Goal: Transaction & Acquisition: Purchase product/service

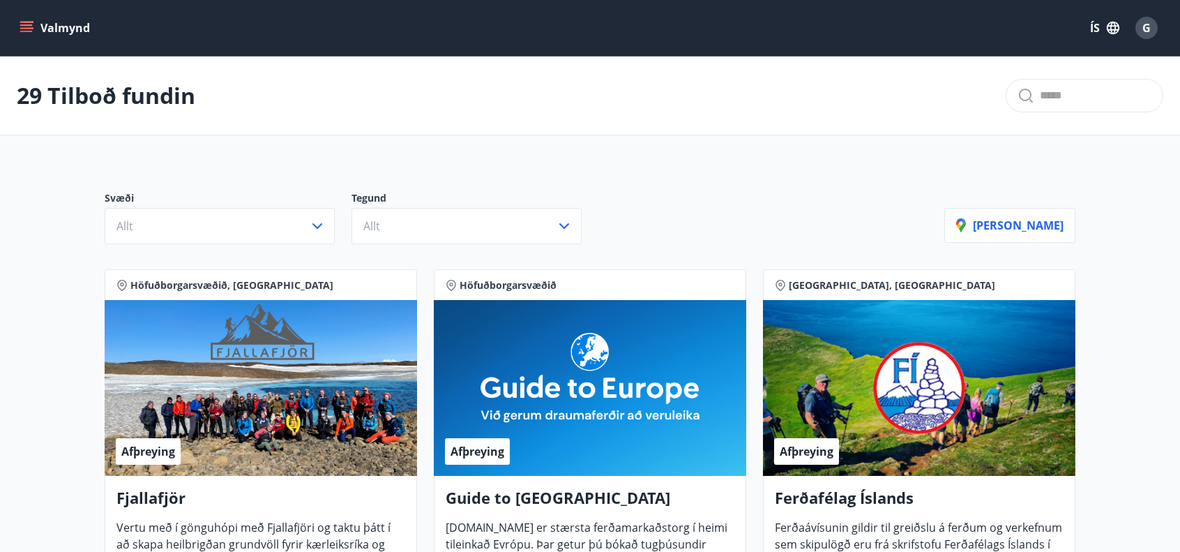
click at [542, 278] on span "Höfuðborgarsvæðið" at bounding box center [508, 285] width 97 height 14
click at [321, 227] on icon "button" at bounding box center [317, 226] width 17 height 17
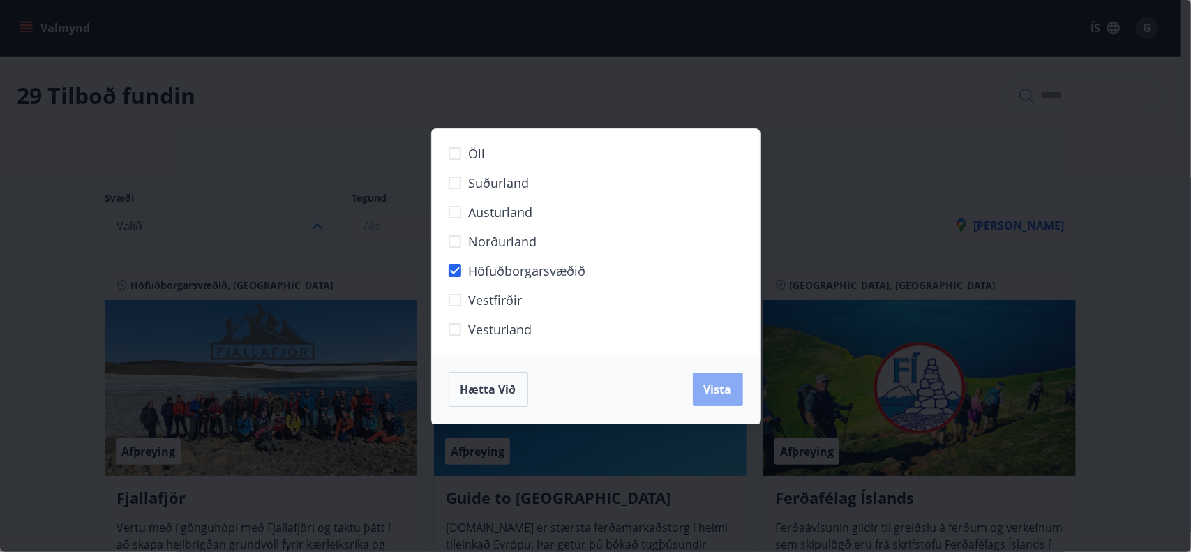
click at [707, 390] on span "Vista" at bounding box center [718, 389] width 28 height 15
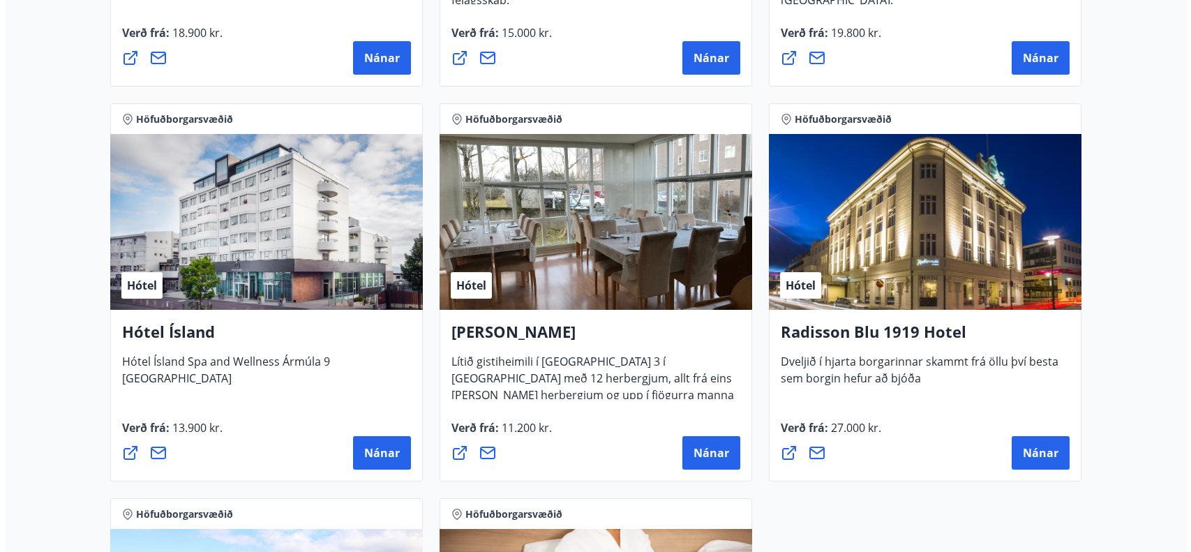
scroll to position [1116, 0]
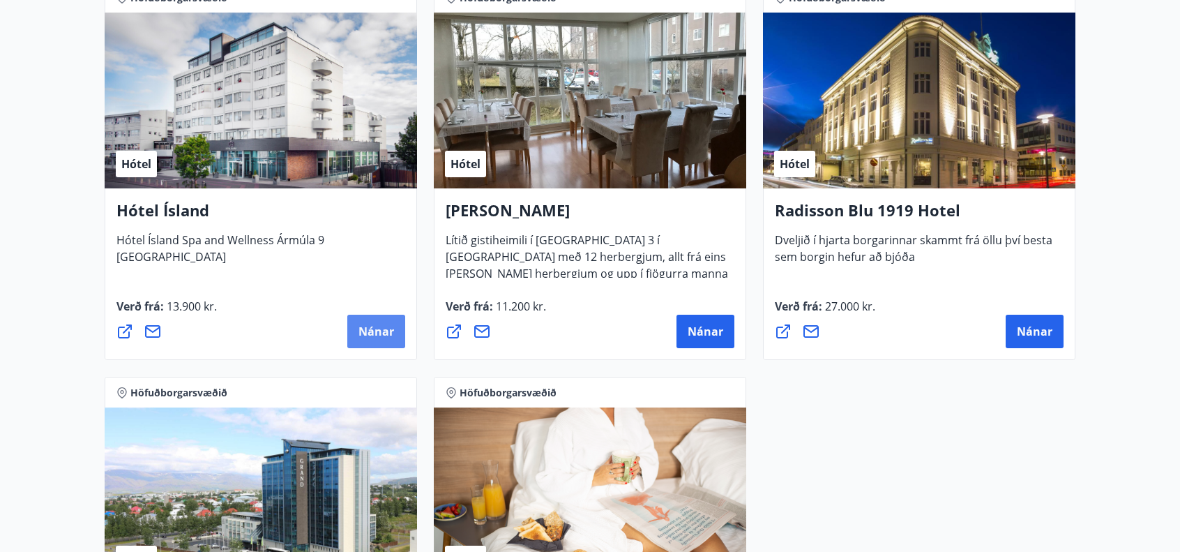
click at [379, 326] on span "Nánar" at bounding box center [377, 331] width 36 height 15
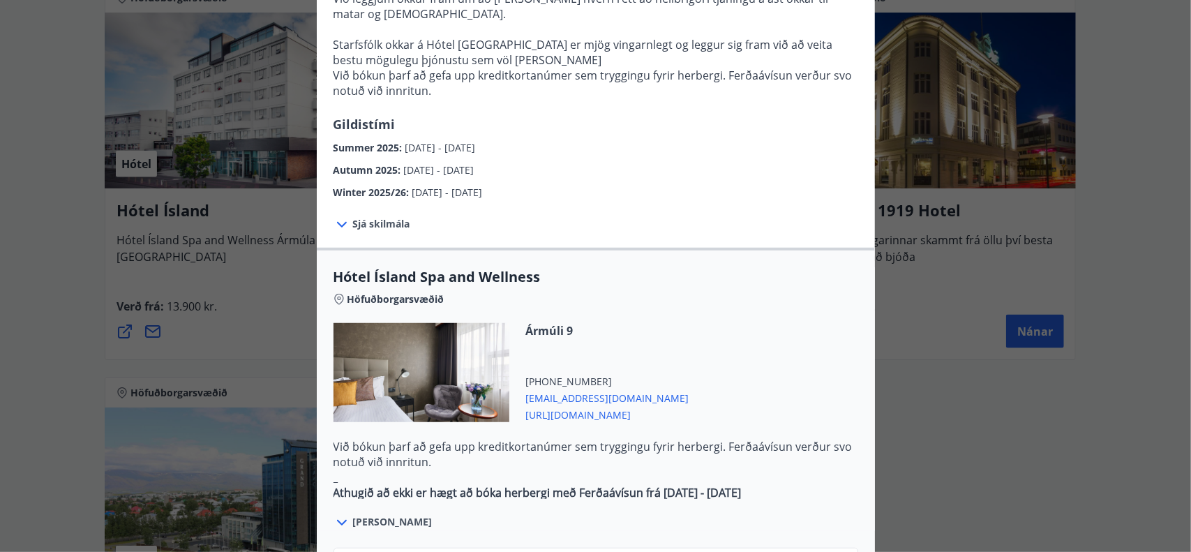
scroll to position [628, 0]
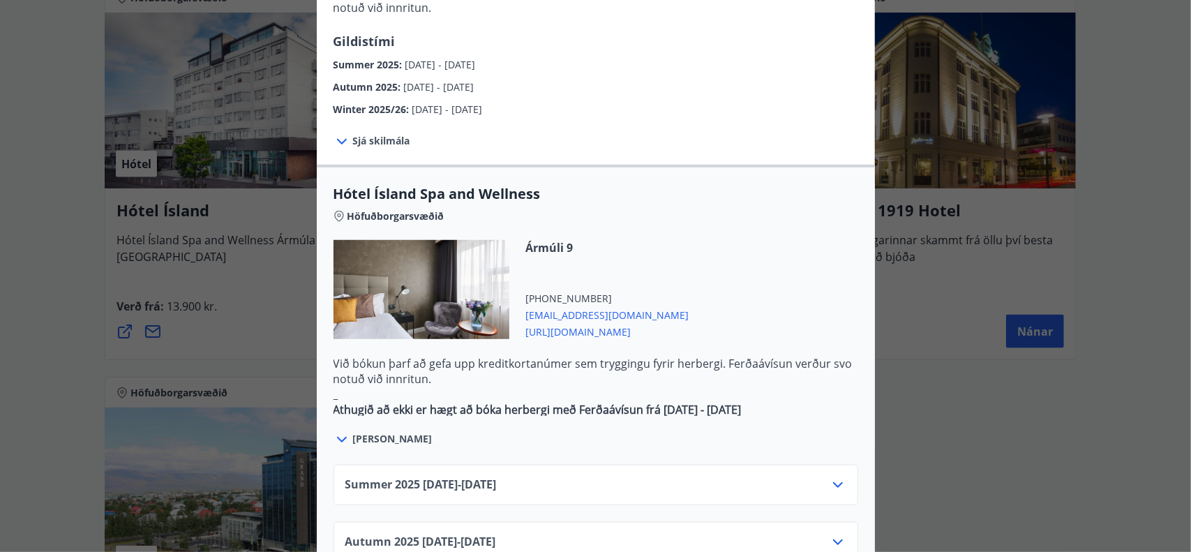
click at [336, 431] on icon at bounding box center [341, 439] width 17 height 17
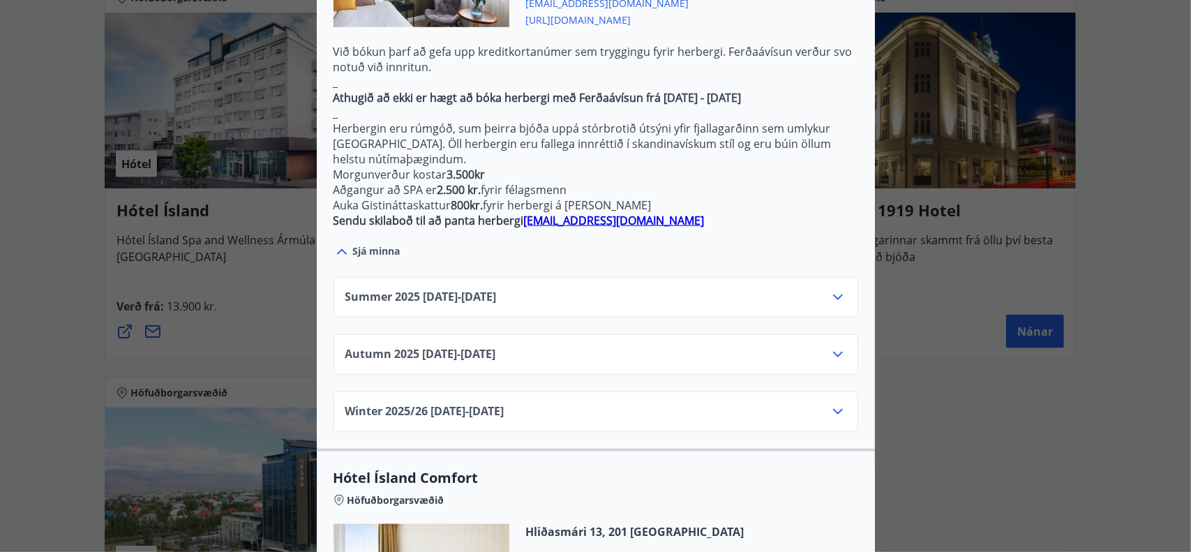
scroll to position [977, 0]
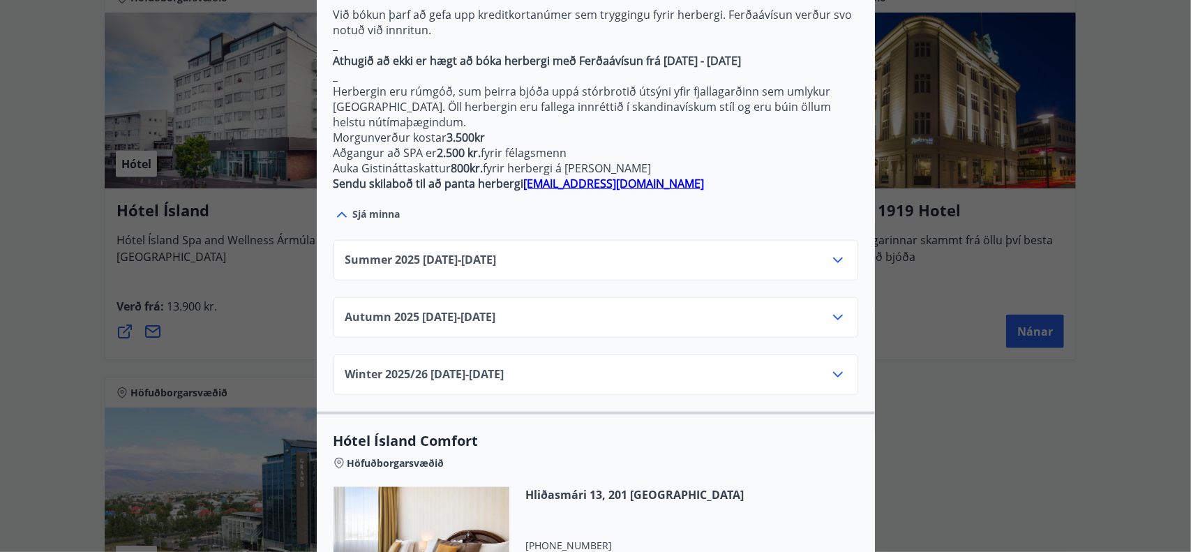
click at [833, 257] on icon at bounding box center [838, 260] width 10 height 6
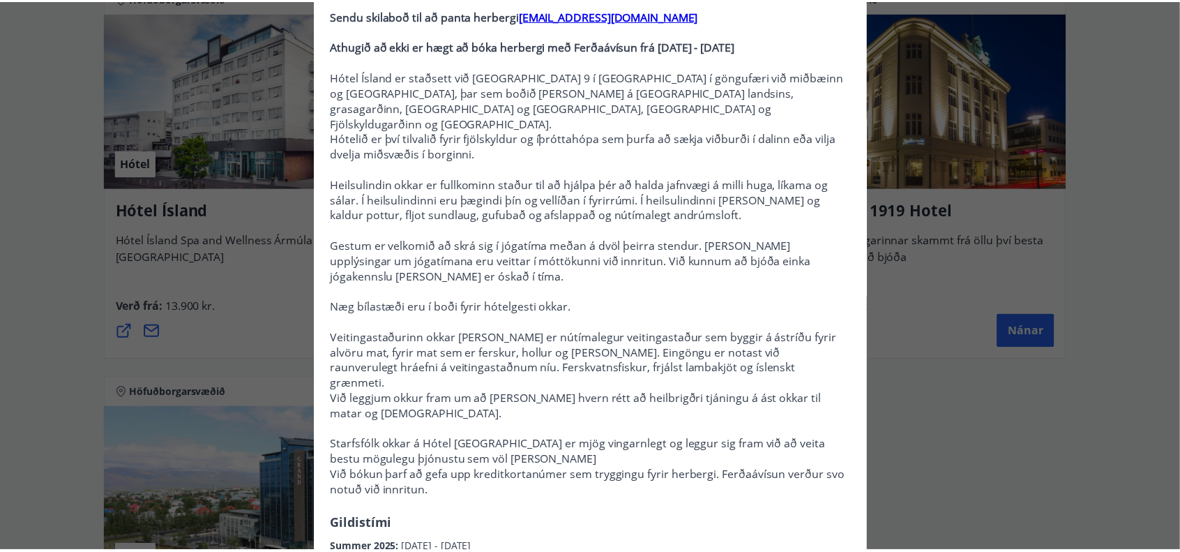
scroll to position [0, 0]
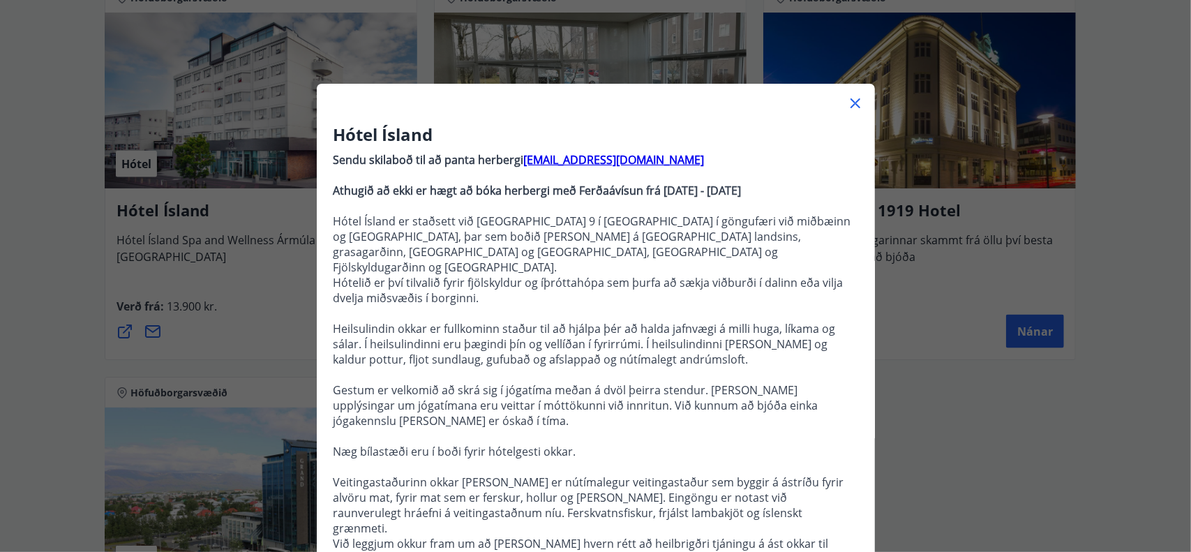
click at [850, 105] on icon at bounding box center [855, 103] width 10 height 10
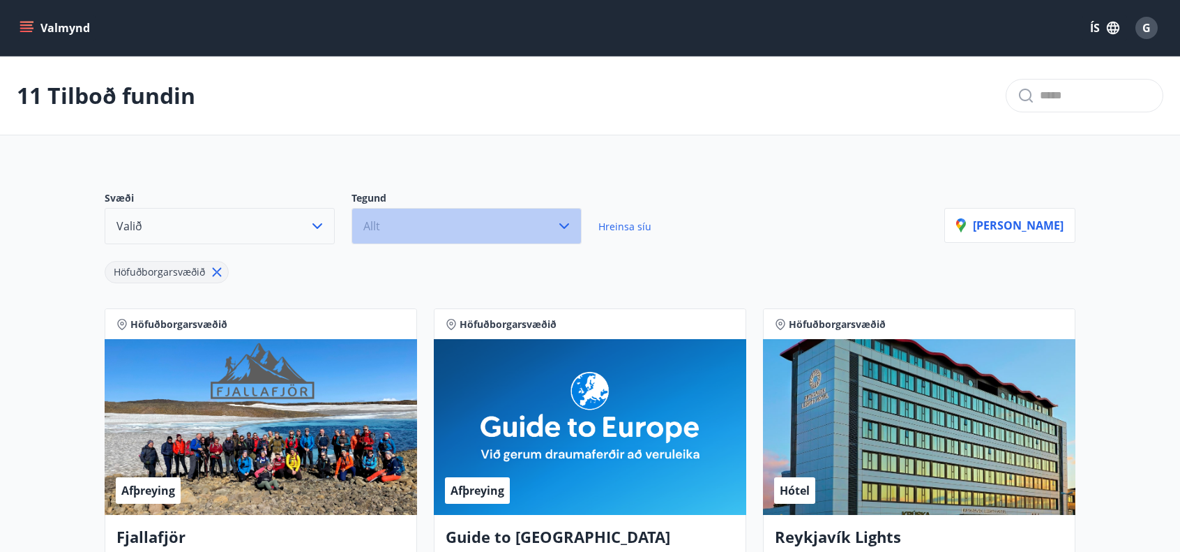
click at [565, 223] on icon "button" at bounding box center [564, 226] width 17 height 17
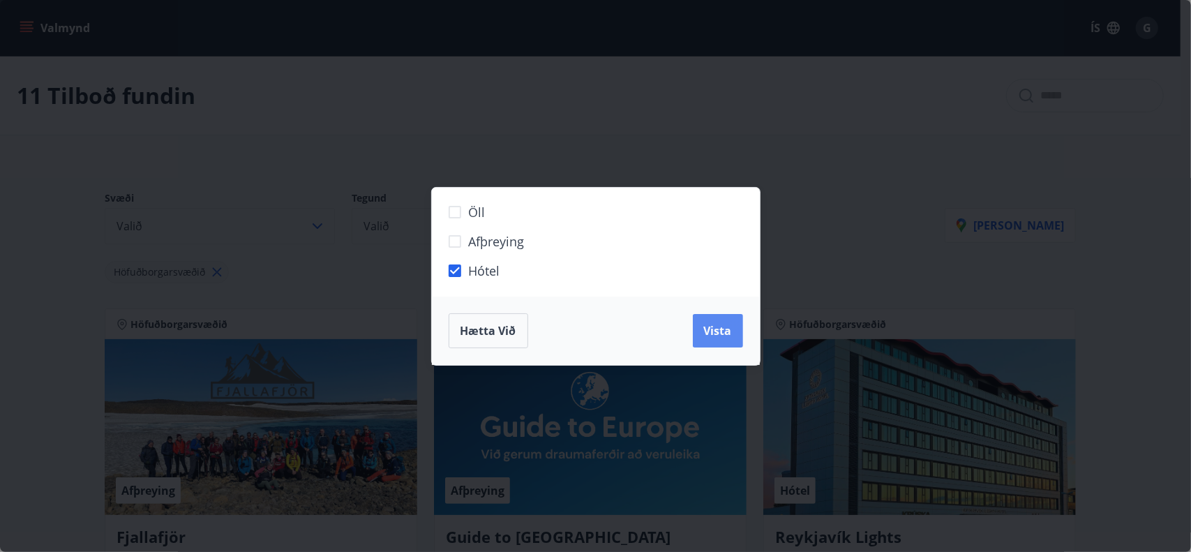
click at [727, 329] on span "Vista" at bounding box center [718, 330] width 28 height 15
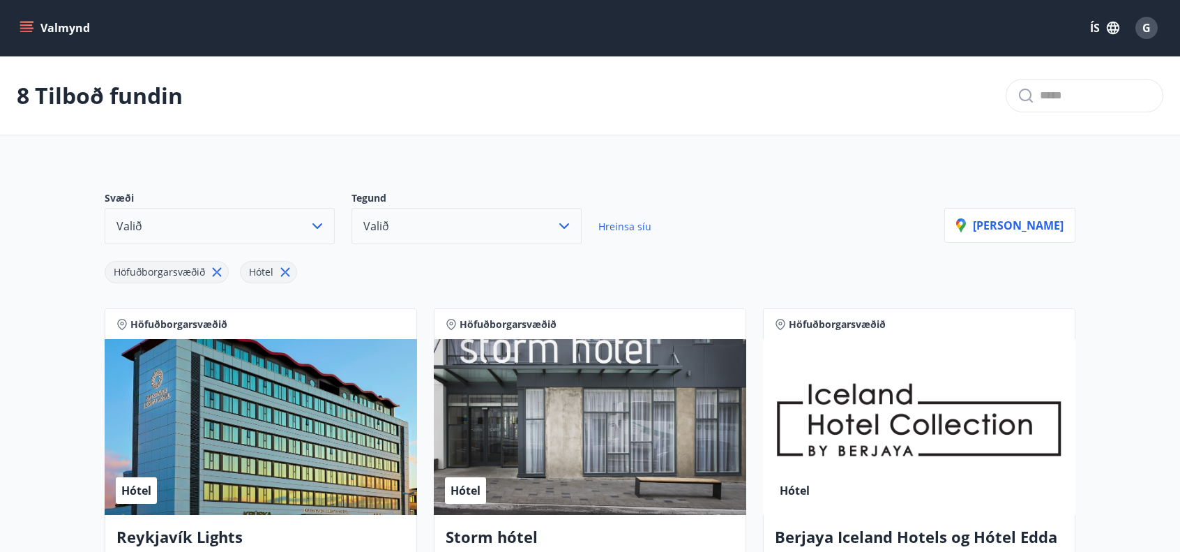
click at [21, 29] on icon "menu" at bounding box center [27, 27] width 15 height 1
click at [551, 58] on div "8 Tilboð fundin" at bounding box center [590, 96] width 1180 height 79
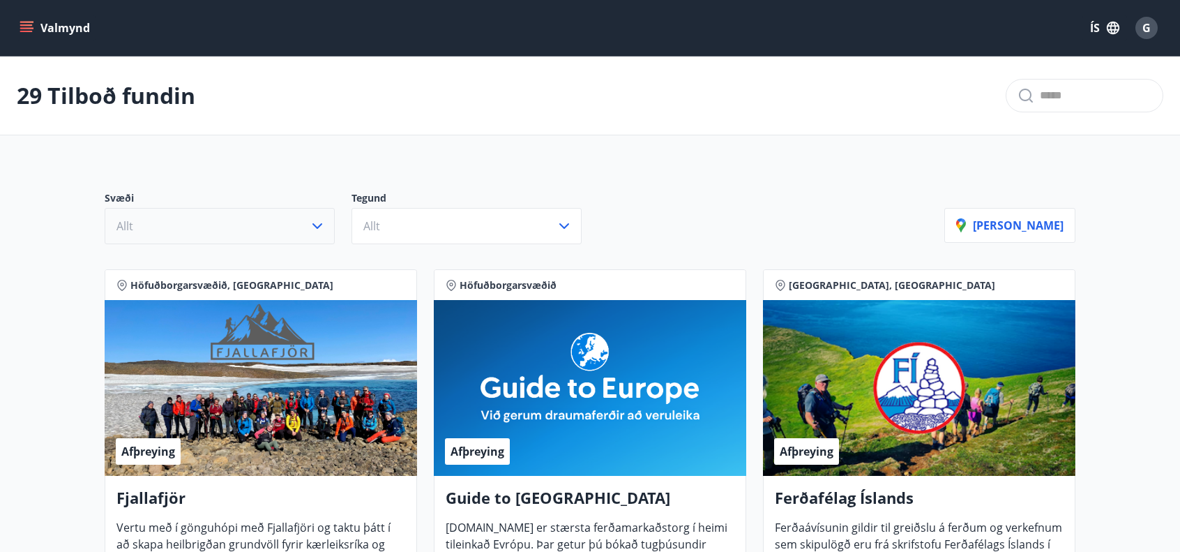
click at [317, 224] on icon "button" at bounding box center [317, 226] width 17 height 17
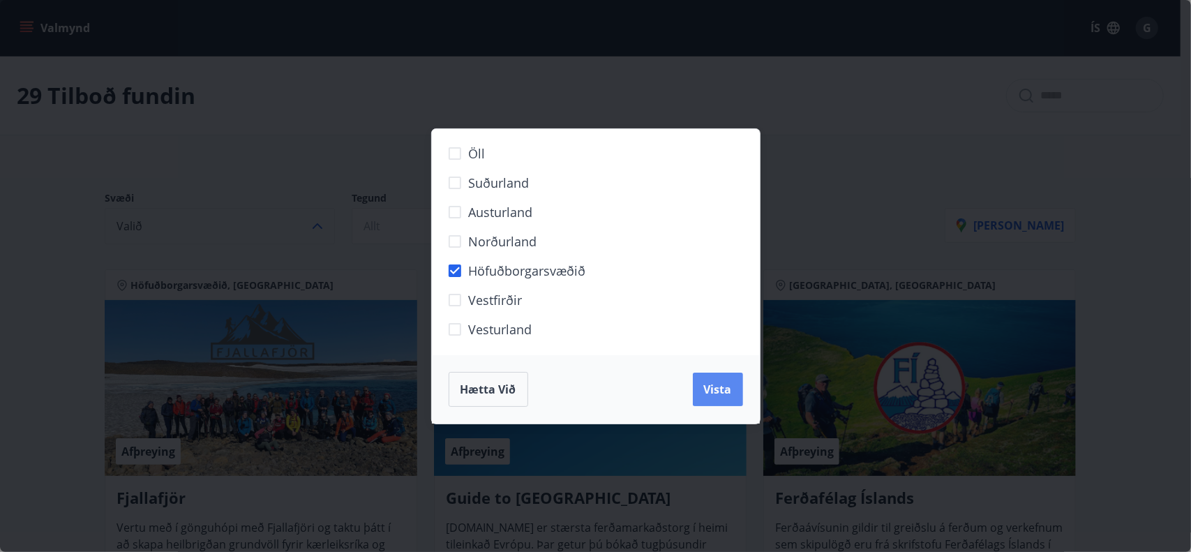
click at [712, 393] on span "Vista" at bounding box center [718, 389] width 28 height 15
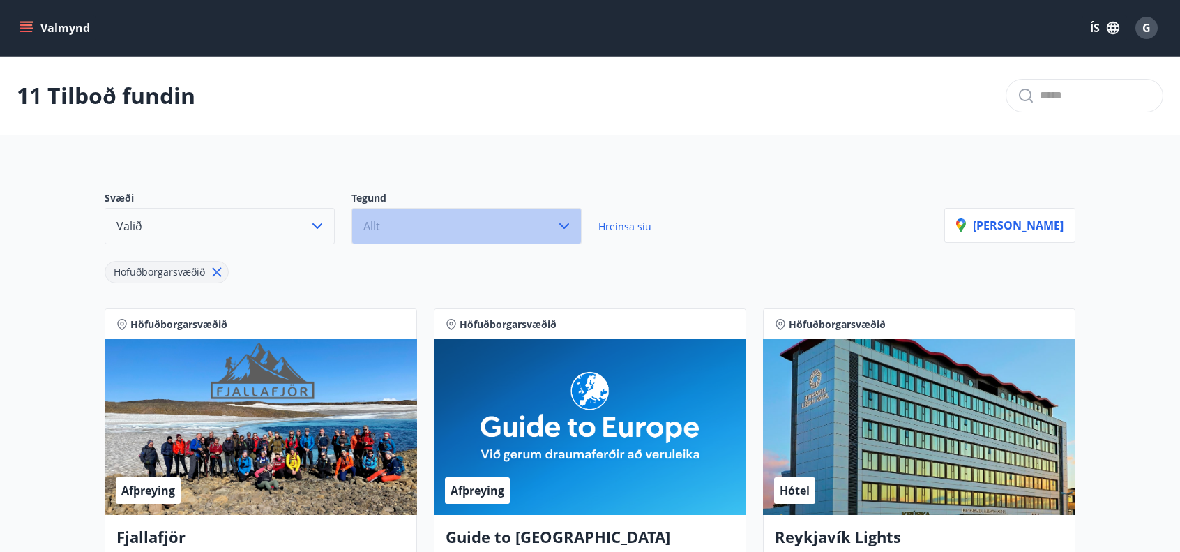
click at [570, 227] on icon "button" at bounding box center [564, 226] width 17 height 17
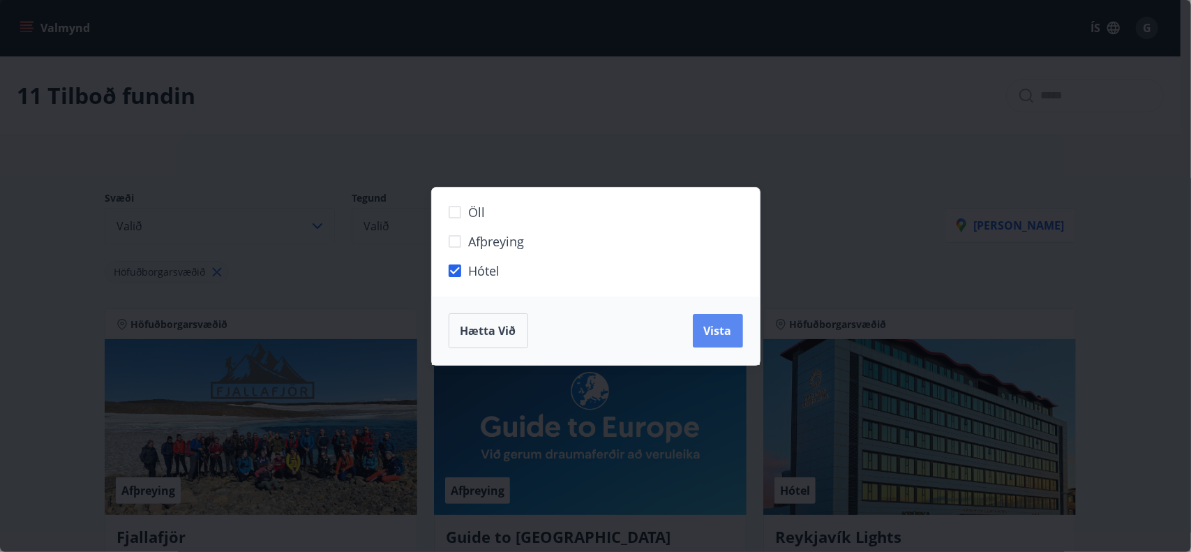
click at [721, 333] on span "Vista" at bounding box center [718, 330] width 28 height 15
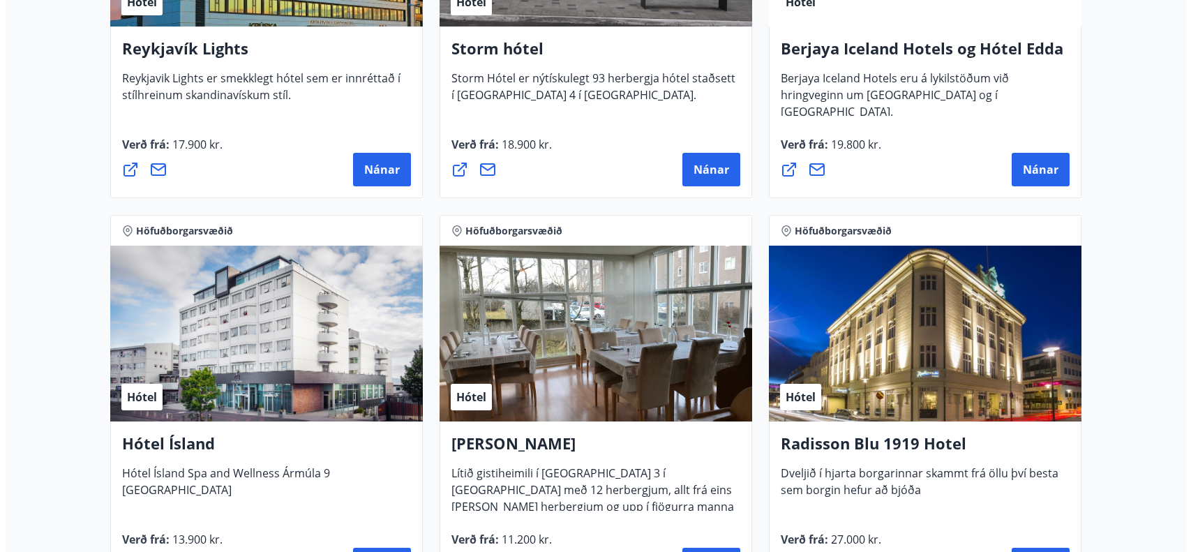
scroll to position [628, 0]
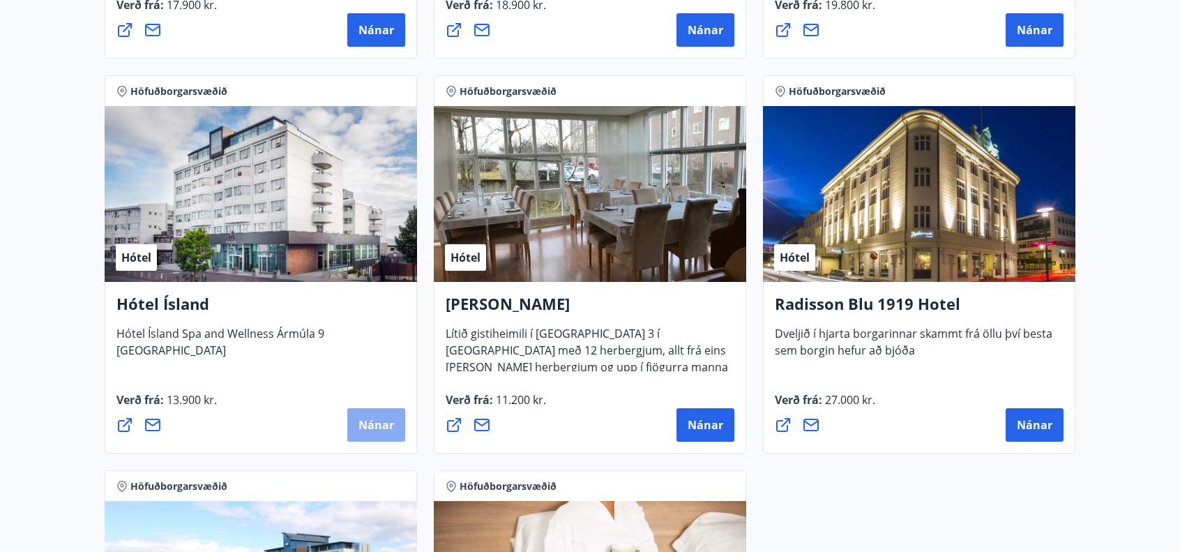
click at [370, 433] on button "Nánar" at bounding box center [376, 424] width 58 height 33
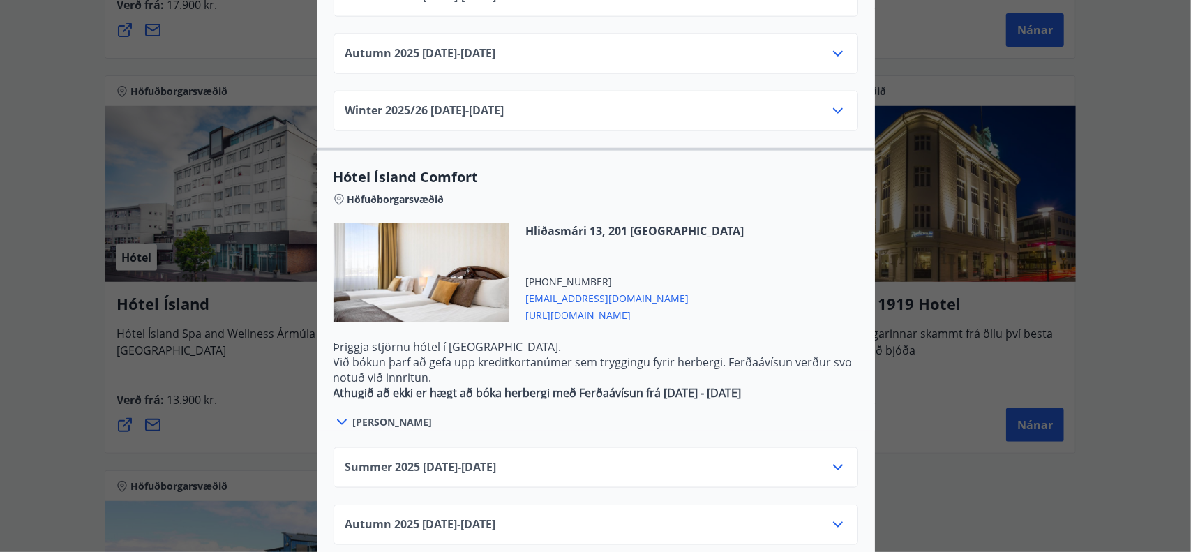
scroll to position [1145, 0]
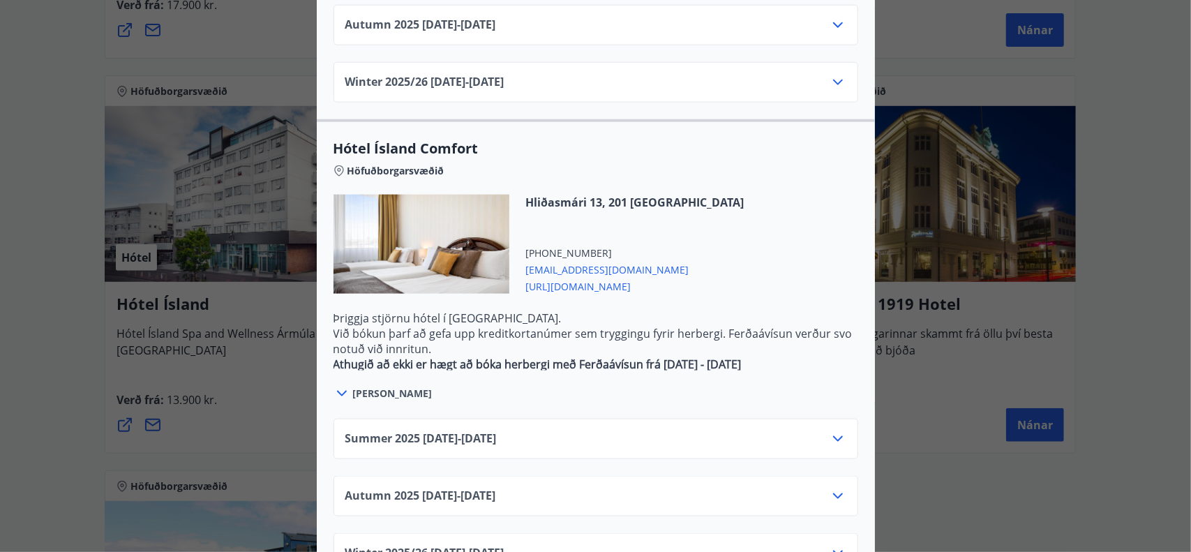
click at [834, 436] on icon at bounding box center [838, 439] width 10 height 6
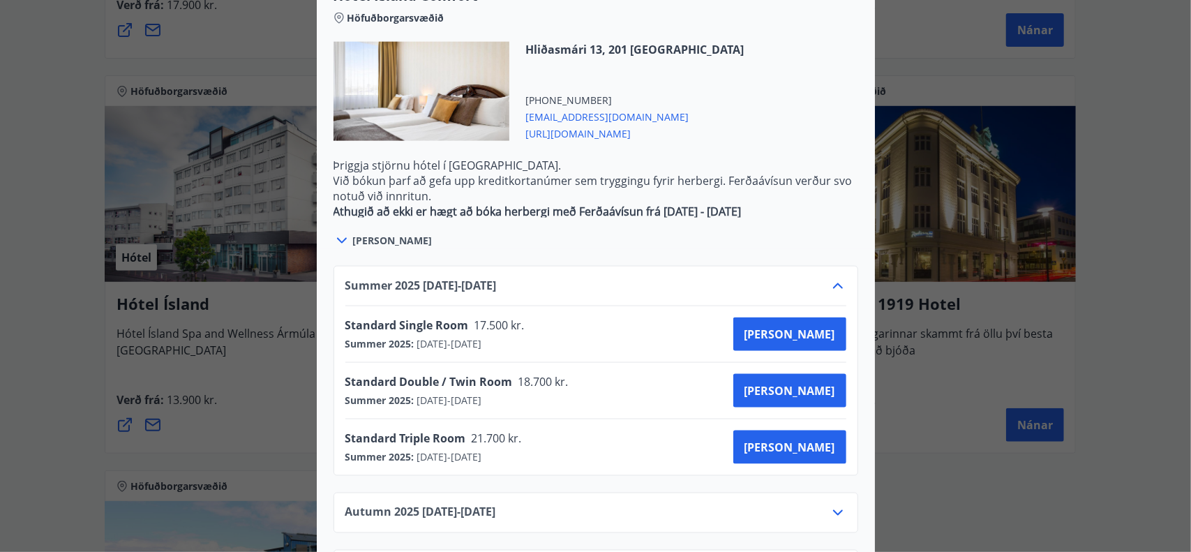
scroll to position [1314, 0]
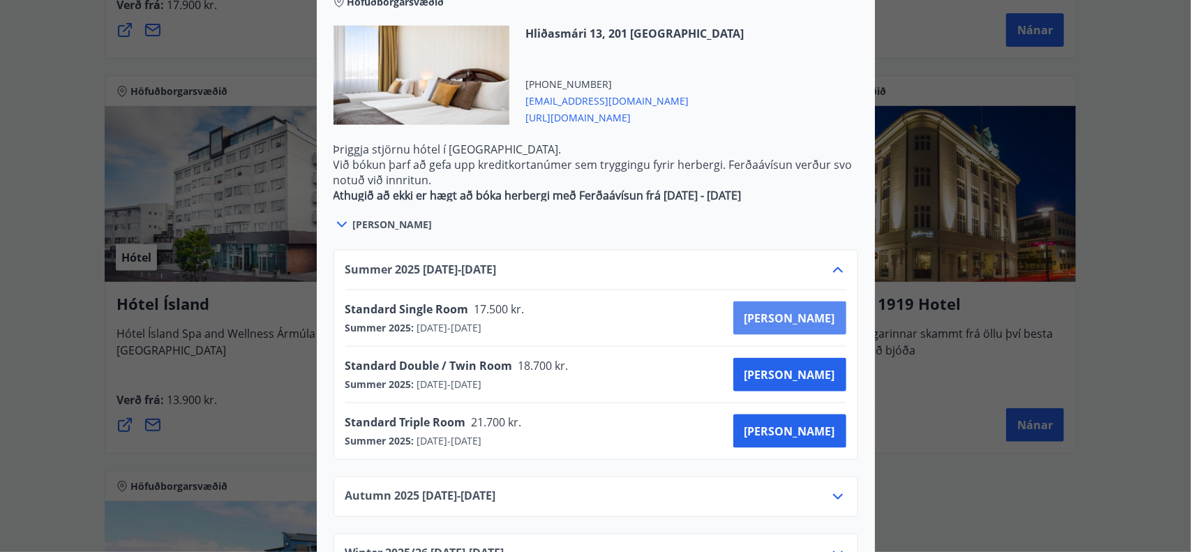
click at [820, 310] on span "[PERSON_NAME]" at bounding box center [789, 317] width 91 height 15
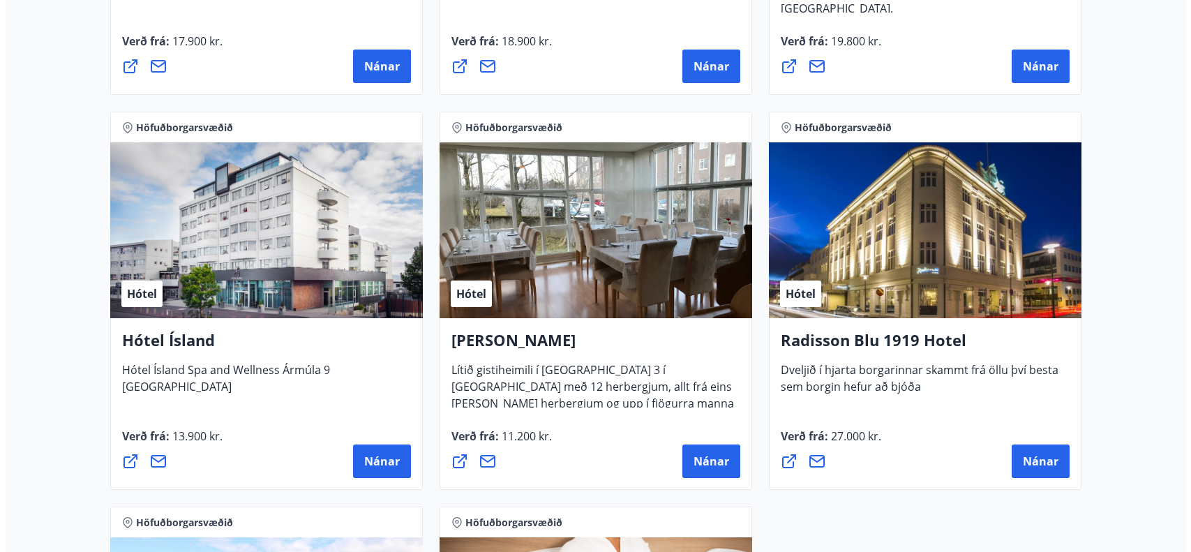
scroll to position [616, 0]
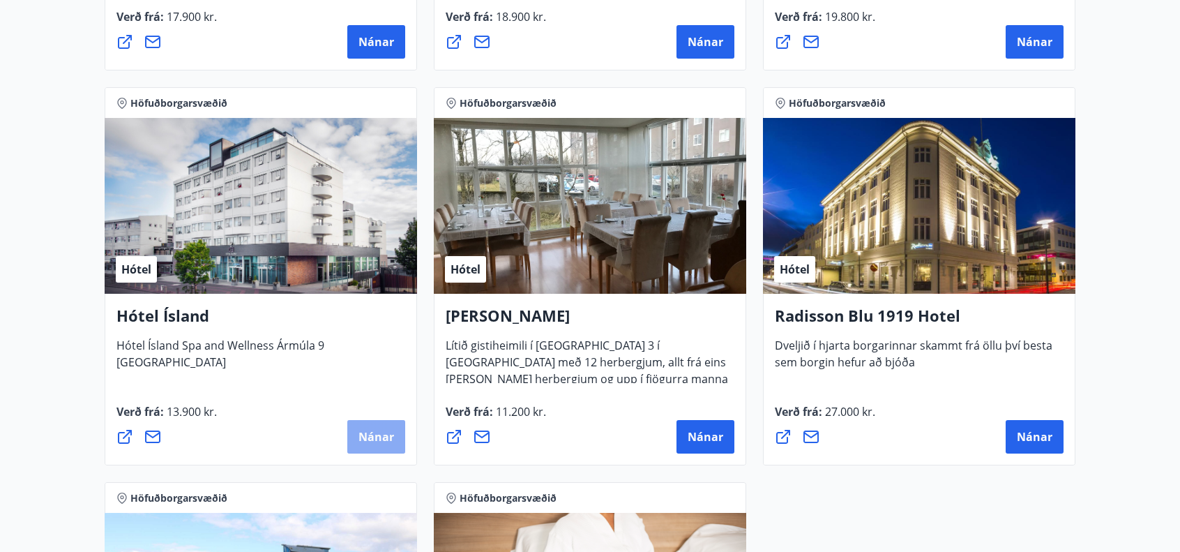
click at [359, 435] on button "Nánar" at bounding box center [376, 436] width 58 height 33
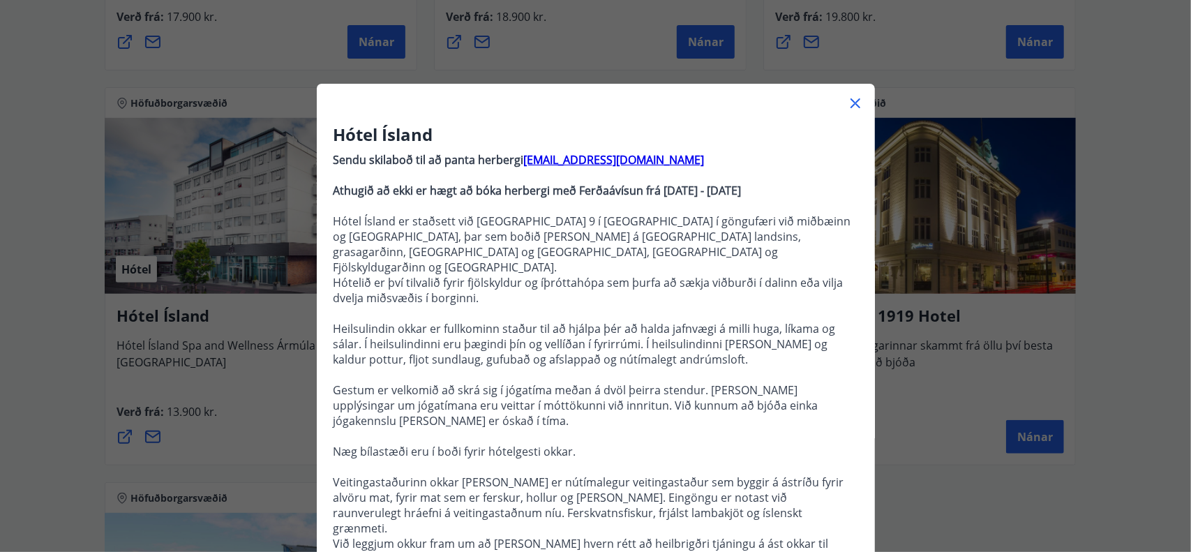
click at [847, 103] on icon at bounding box center [855, 103] width 17 height 17
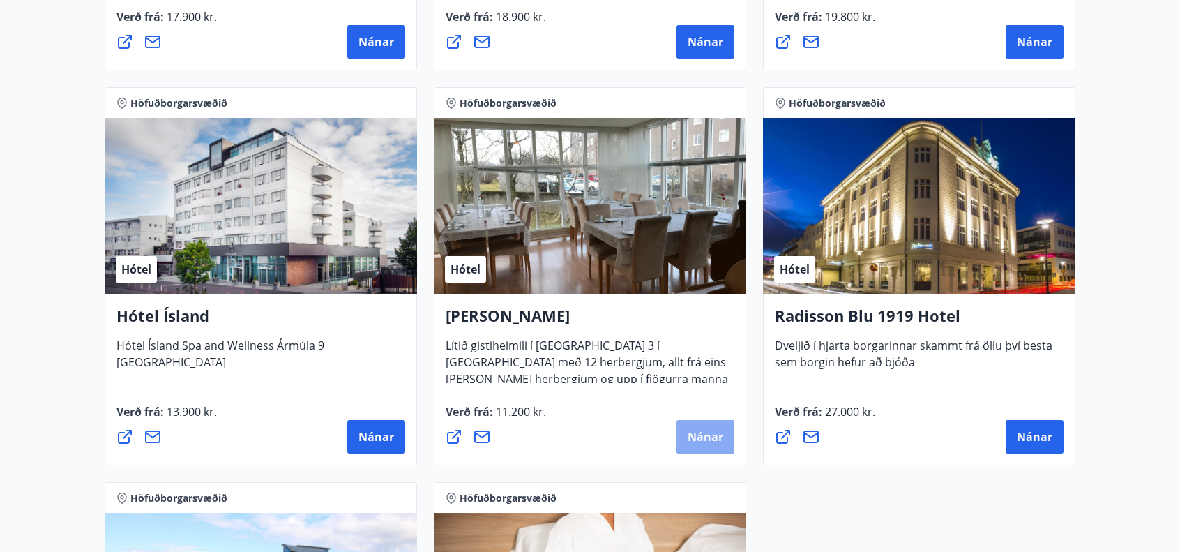
click at [710, 437] on span "Nánar" at bounding box center [706, 436] width 36 height 15
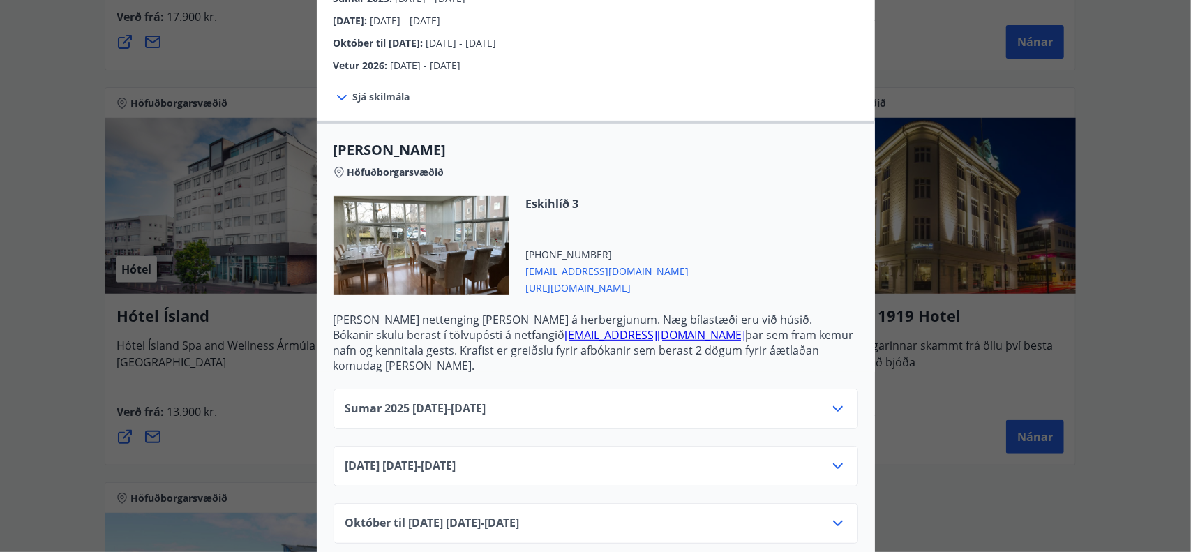
scroll to position [341, 0]
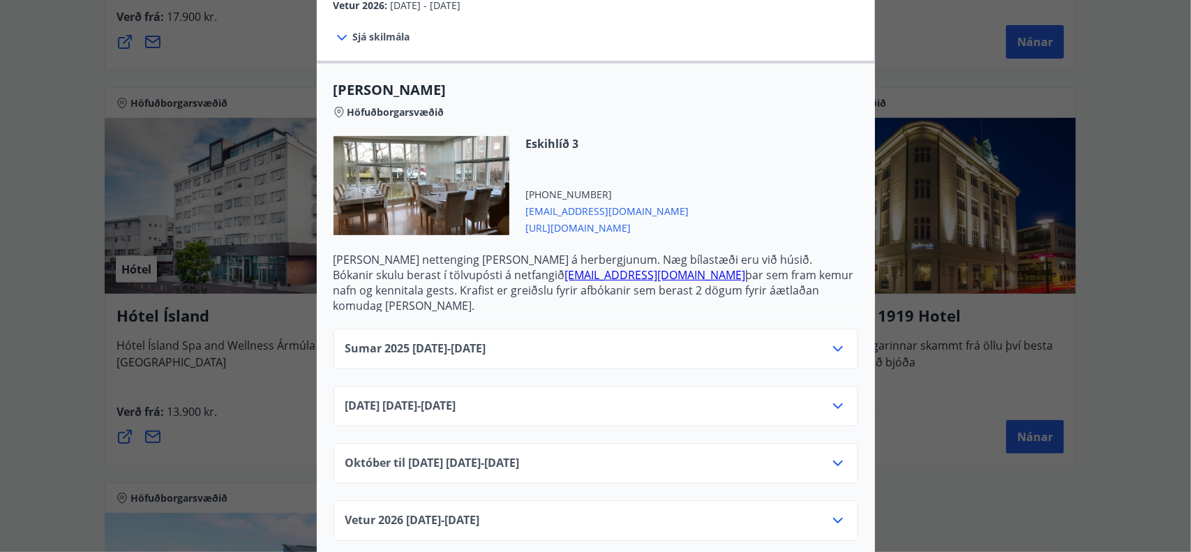
click at [829, 398] on icon at bounding box center [837, 406] width 17 height 17
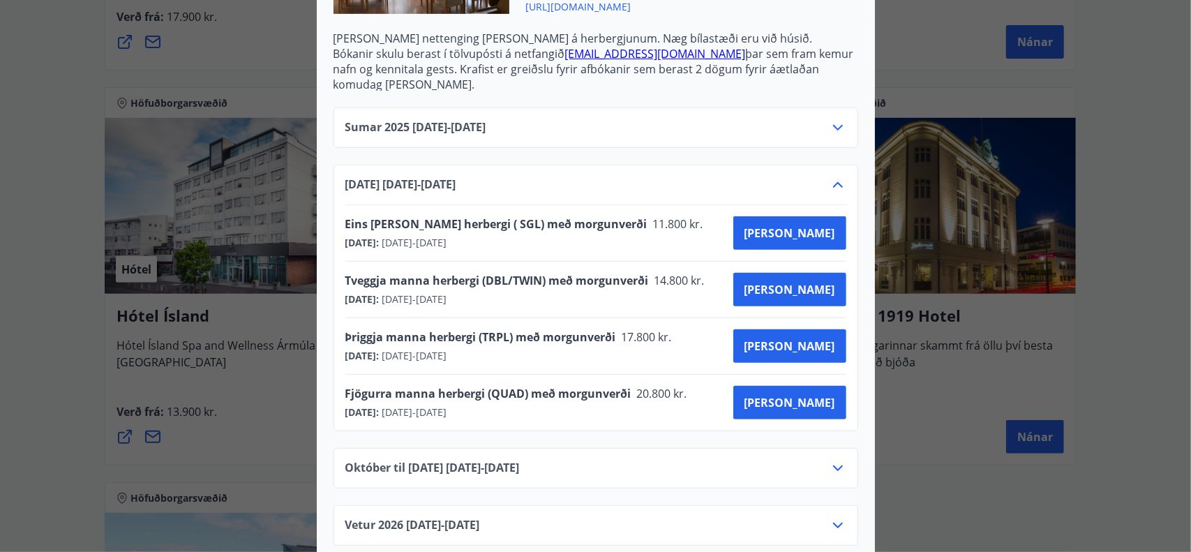
scroll to position [566, 0]
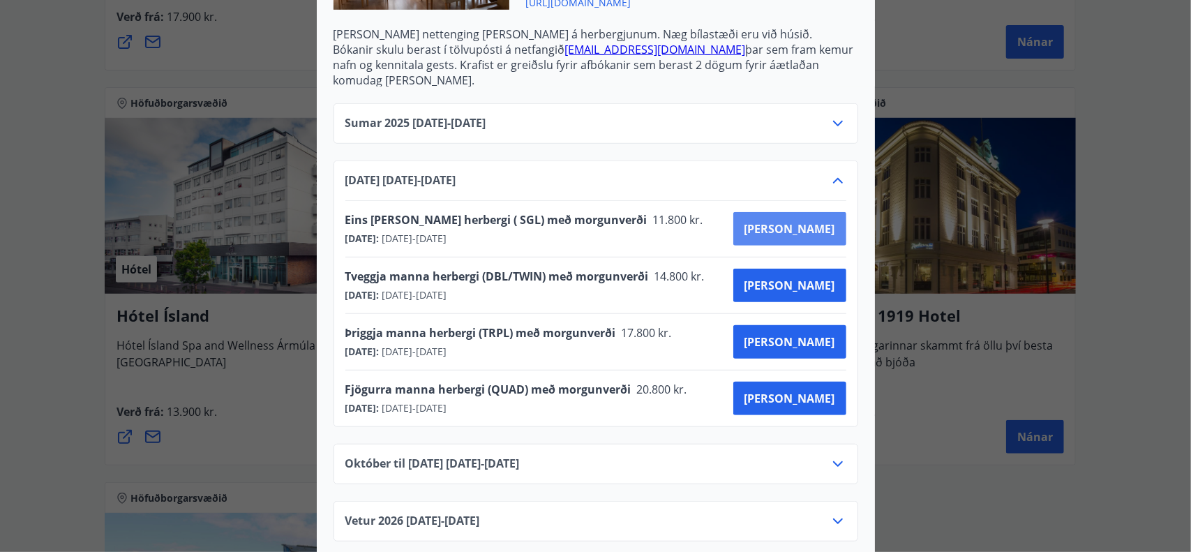
click at [818, 221] on span "[PERSON_NAME]" at bounding box center [789, 228] width 91 height 15
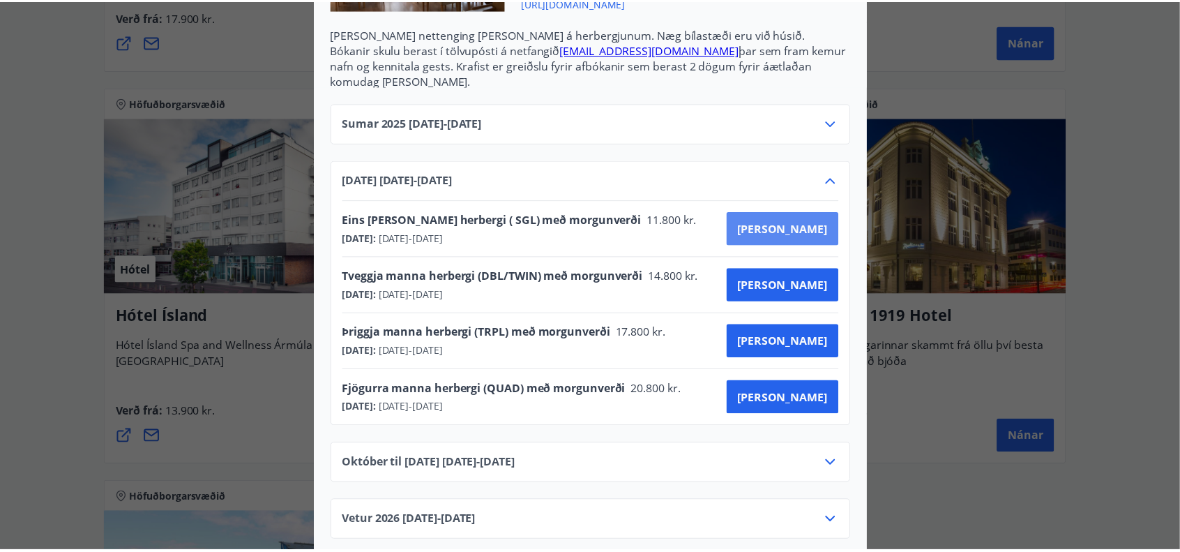
scroll to position [75, 0]
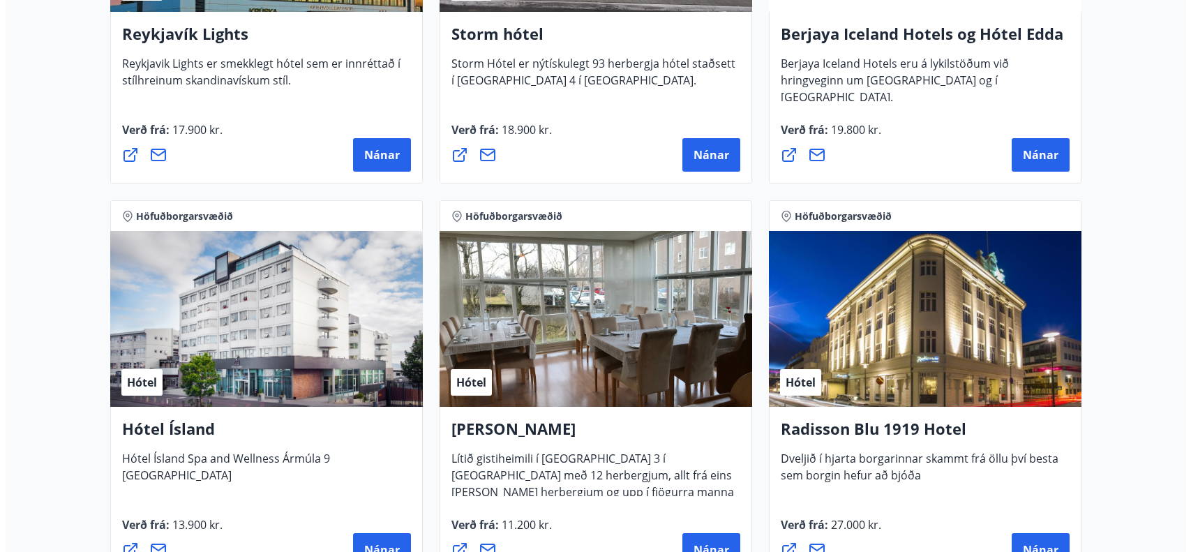
scroll to position [563, 0]
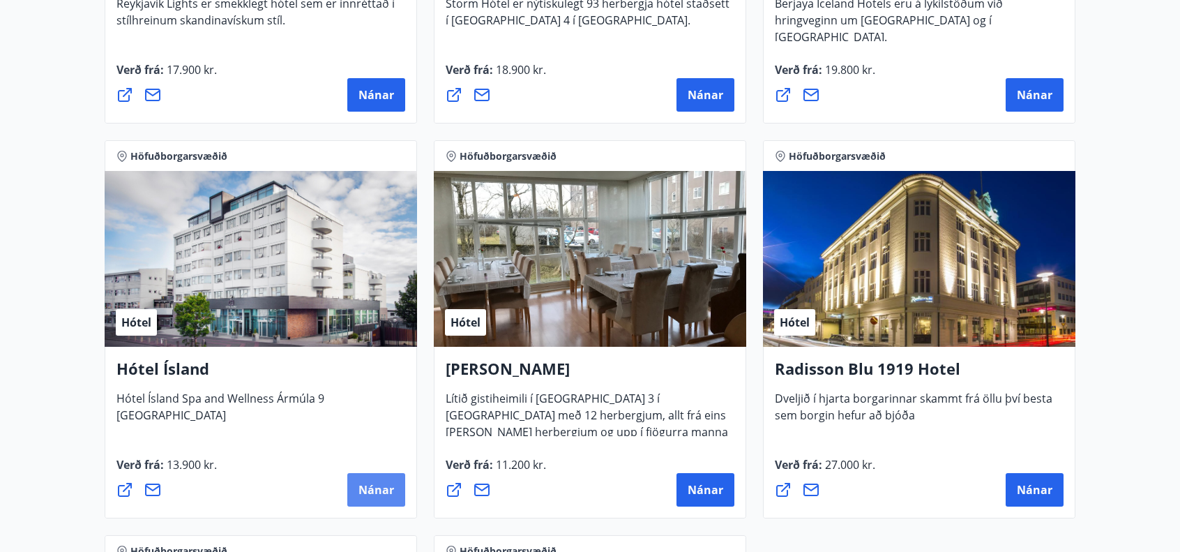
click at [377, 490] on span "Nánar" at bounding box center [377, 489] width 36 height 15
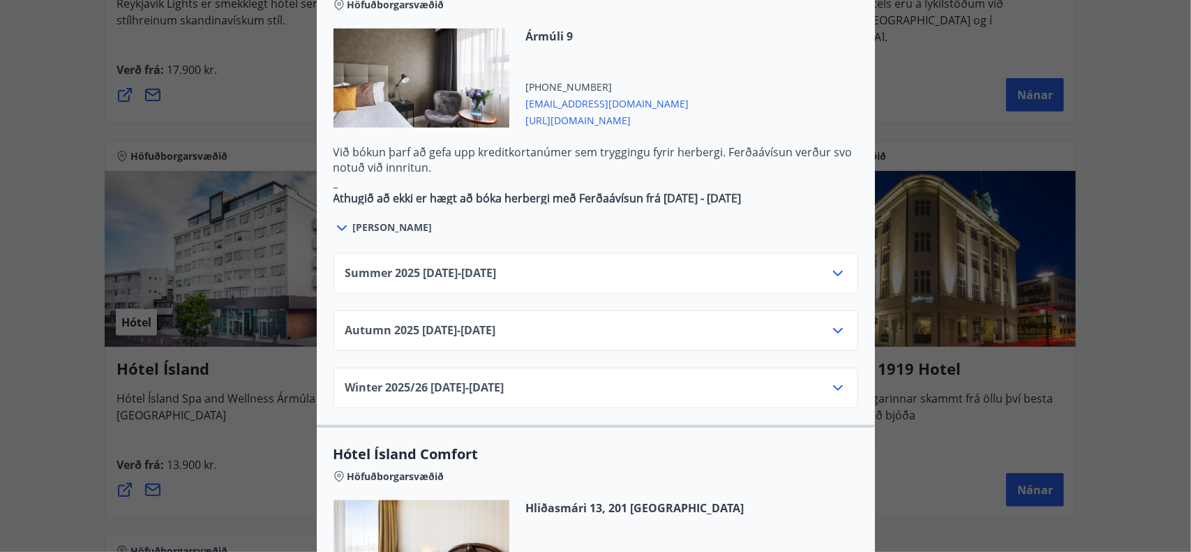
scroll to position [796, 0]
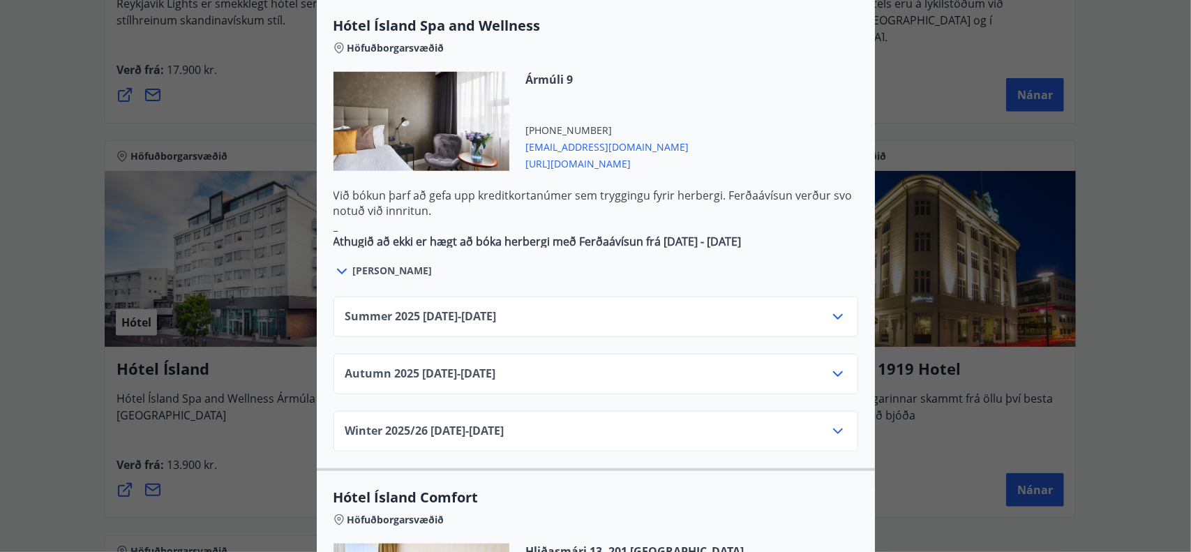
click at [57, 286] on div at bounding box center [595, 276] width 1191 height 552
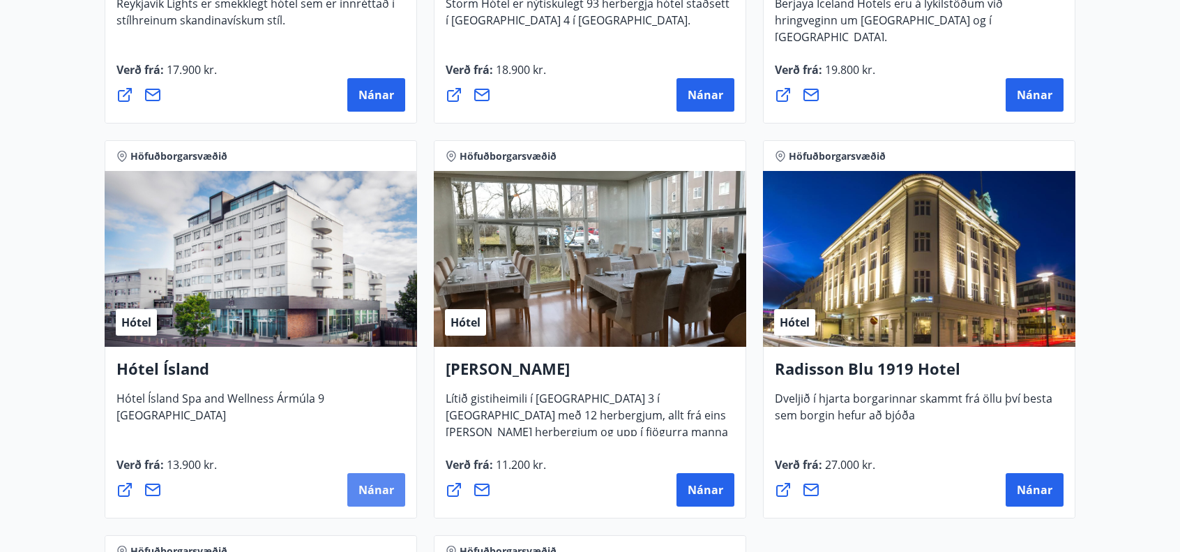
click at [384, 489] on span "Nánar" at bounding box center [377, 489] width 36 height 15
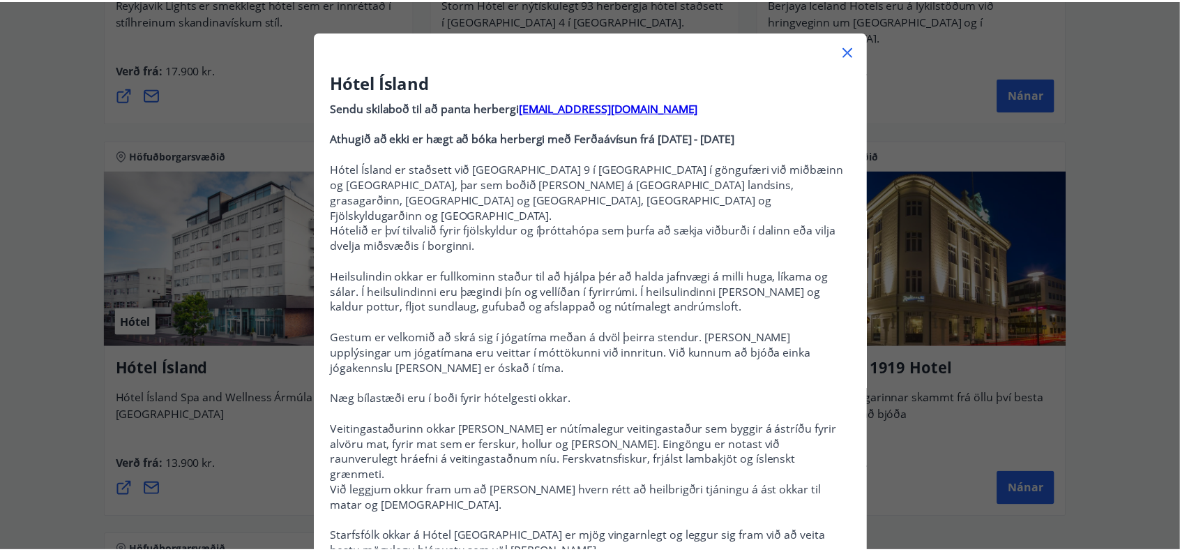
scroll to position [0, 0]
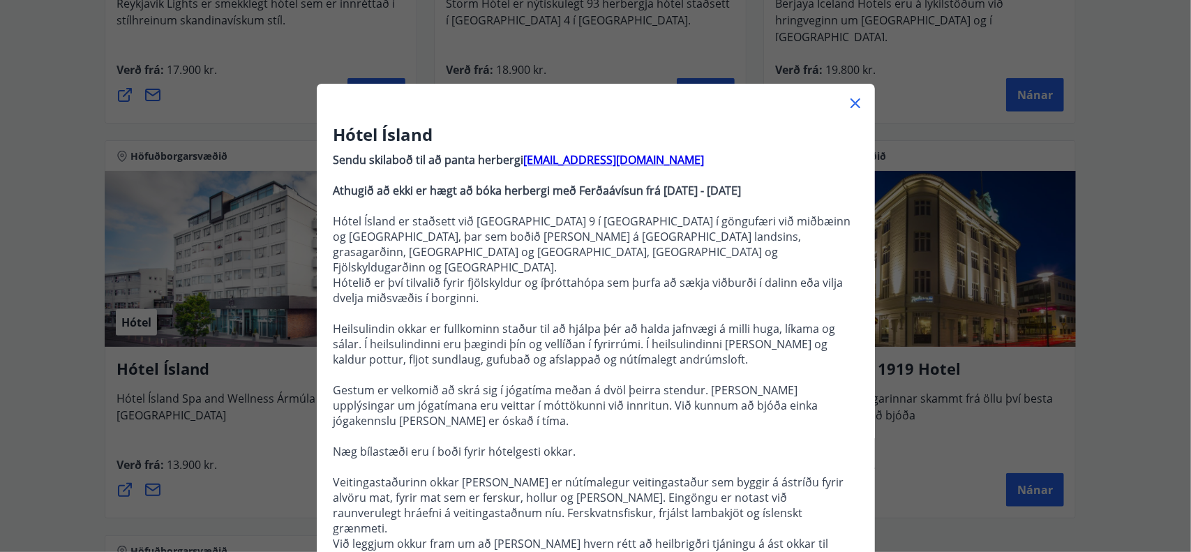
click at [847, 102] on icon at bounding box center [855, 103] width 17 height 17
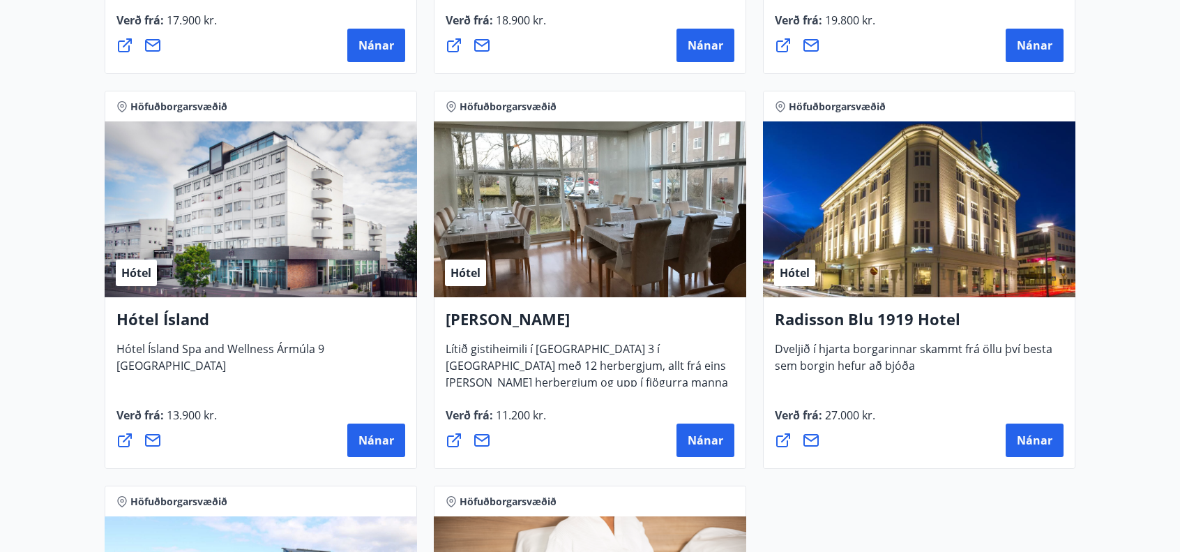
scroll to position [563, 0]
